Goal: Task Accomplishment & Management: Manage account settings

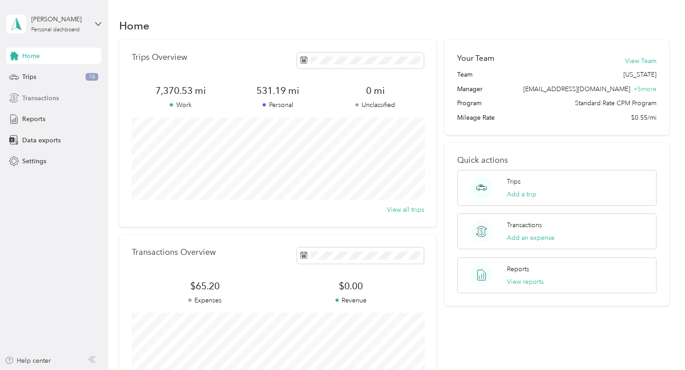
click at [35, 100] on span "Transactions" at bounding box center [40, 98] width 37 height 10
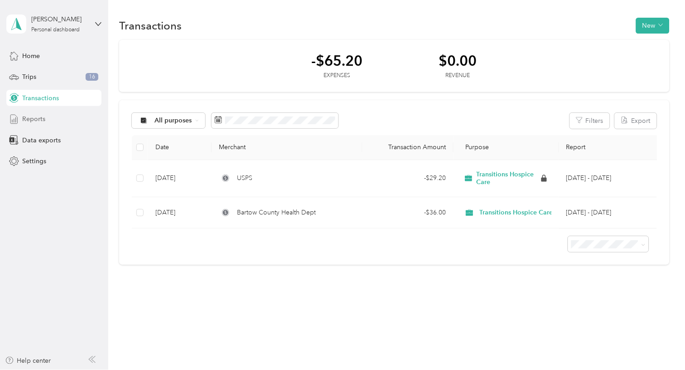
click at [43, 111] on div "Reports" at bounding box center [53, 119] width 95 height 16
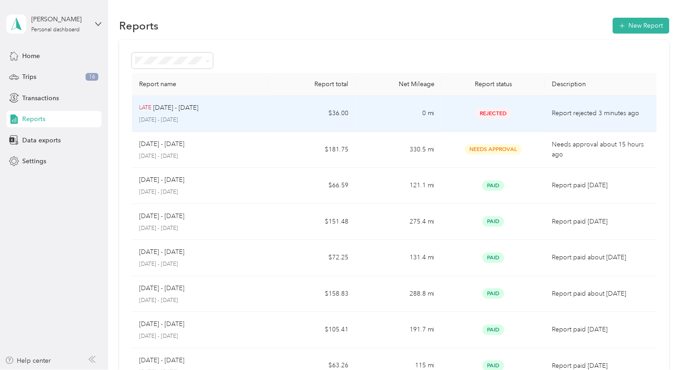
click at [252, 113] on div "LATE [DATE] - [DATE]" at bounding box center [200, 108] width 123 height 10
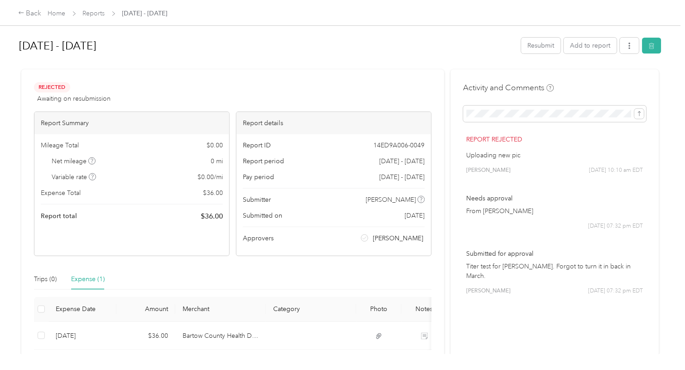
click at [511, 148] on div "Report rejected Uploading new pic [PERSON_NAME] [DATE] 10:10 am EDT" at bounding box center [554, 154] width 183 height 53
click at [506, 137] on p "Report rejected" at bounding box center [554, 140] width 177 height 10
click at [580, 44] on button "Add to report" at bounding box center [590, 46] width 53 height 16
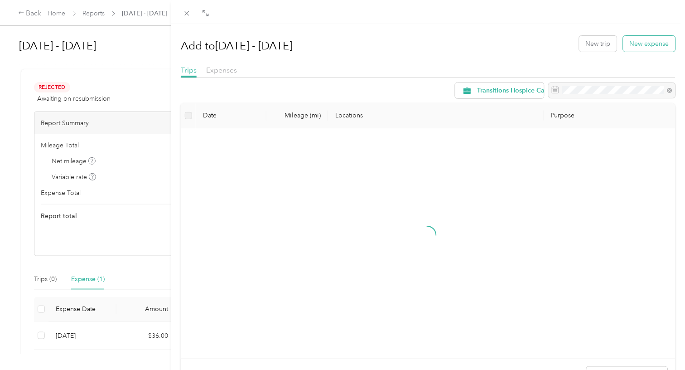
click at [644, 42] on button "New expense" at bounding box center [649, 44] width 52 height 16
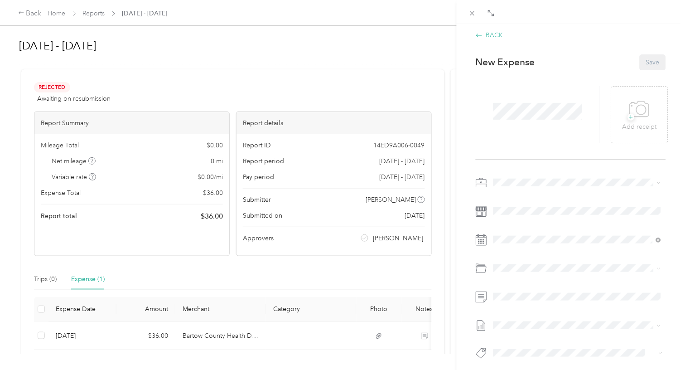
click at [497, 37] on div "BACK" at bounding box center [490, 35] width 28 height 10
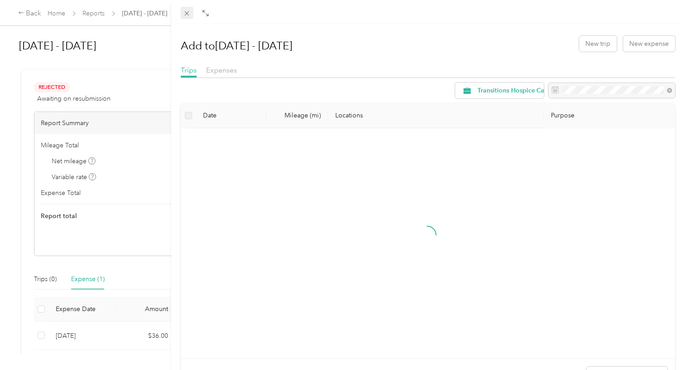
click at [188, 11] on icon at bounding box center [187, 13] width 5 height 5
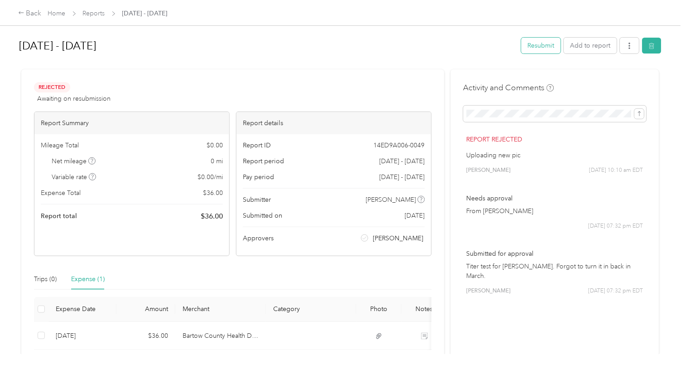
click at [543, 53] on button "Resubmit" at bounding box center [540, 46] width 39 height 16
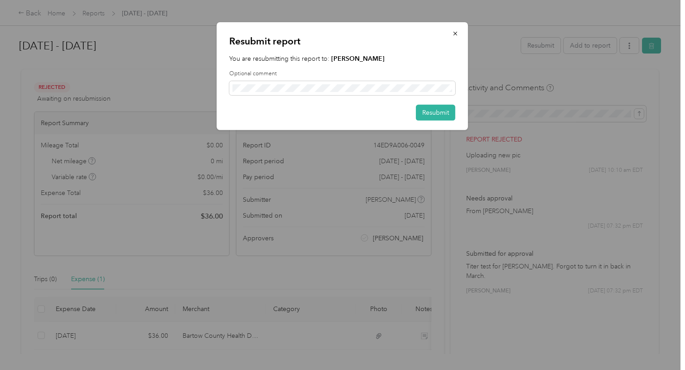
click at [336, 78] on div "Optional comment" at bounding box center [343, 82] width 226 height 25
click at [455, 29] on span "button" at bounding box center [455, 33] width 6 height 8
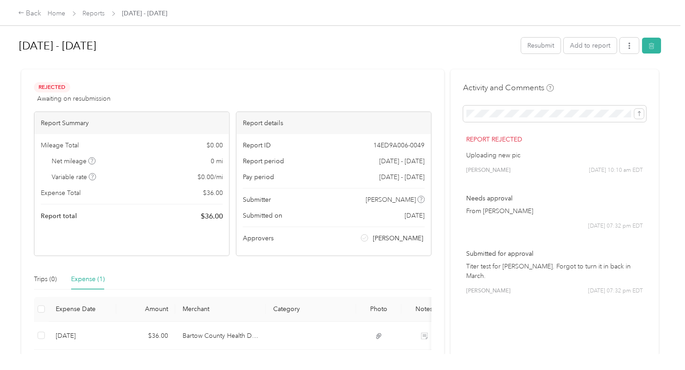
click at [523, 138] on p "Report rejected" at bounding box center [554, 140] width 177 height 10
click at [493, 154] on p "Uploading new pic" at bounding box center [554, 155] width 177 height 10
click at [508, 154] on p "Uploading new pic" at bounding box center [554, 155] width 177 height 10
click at [499, 167] on span "[PERSON_NAME]" at bounding box center [488, 170] width 44 height 8
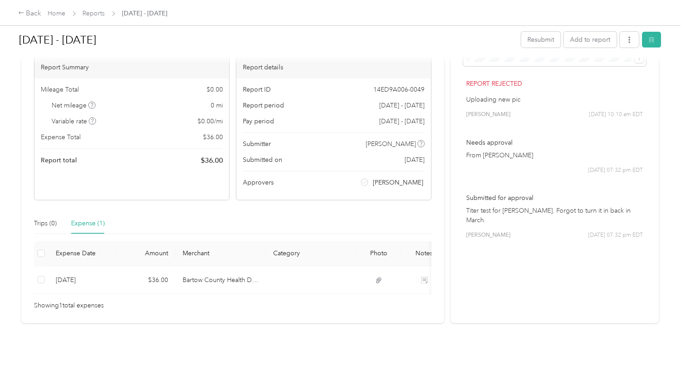
scroll to position [55, 0]
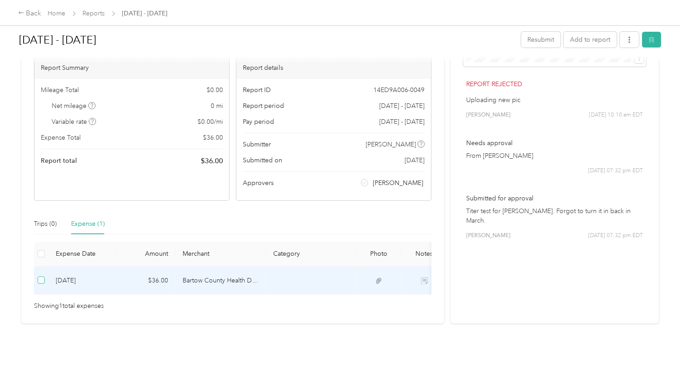
click at [43, 276] on span at bounding box center [41, 279] width 7 height 7
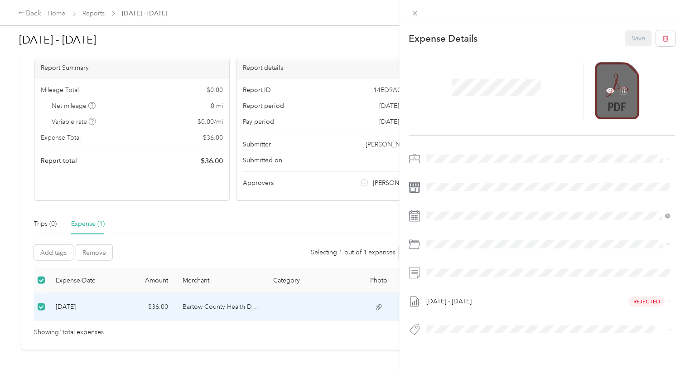
click at [605, 96] on div at bounding box center [617, 90] width 44 height 57
click at [620, 93] on icon at bounding box center [624, 90] width 8 height 8
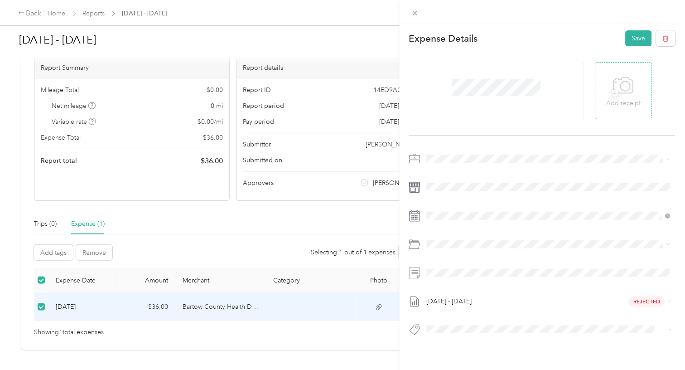
click at [625, 95] on icon at bounding box center [623, 85] width 20 height 25
click at [623, 91] on icon at bounding box center [624, 90] width 8 height 8
click at [614, 85] on icon at bounding box center [623, 84] width 19 height 15
click at [639, 35] on button "Save" at bounding box center [638, 38] width 26 height 16
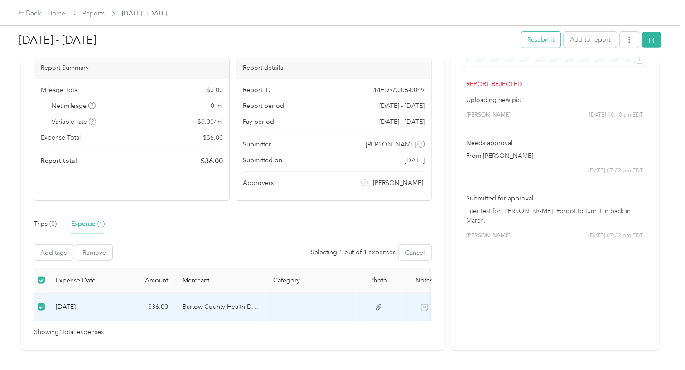
click at [542, 38] on button "Resubmit" at bounding box center [540, 40] width 39 height 16
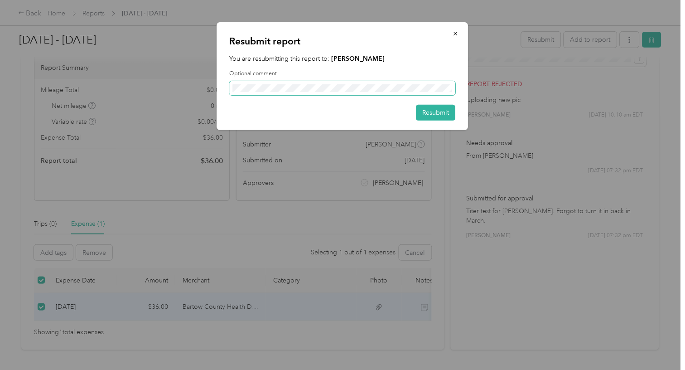
click at [366, 81] on span at bounding box center [343, 88] width 226 height 14
click at [367, 91] on span at bounding box center [343, 88] width 226 height 14
click at [367, 92] on span at bounding box center [343, 88] width 226 height 14
click at [351, 82] on span at bounding box center [343, 88] width 226 height 14
click at [433, 111] on button "Resubmit" at bounding box center [435, 113] width 39 height 16
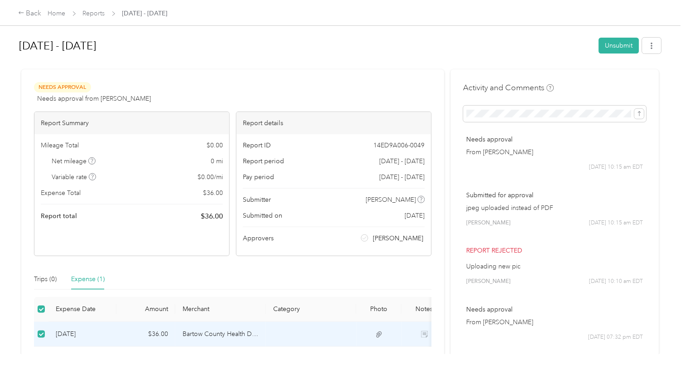
scroll to position [0, 0]
click at [264, 7] on div "Back Home Reports [DATE] - [DATE]" at bounding box center [342, 12] width 685 height 25
